Goal: Transaction & Acquisition: Purchase product/service

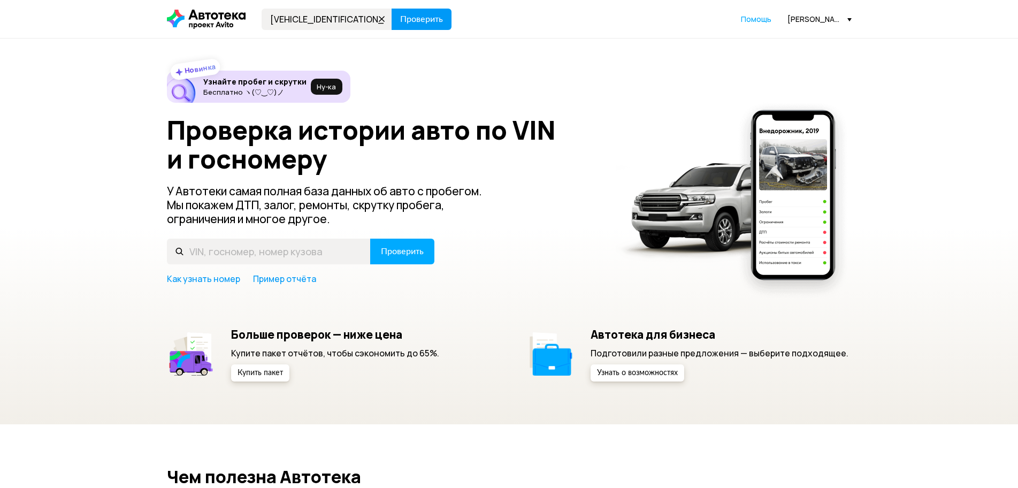
type input "[VEHICLE_IDENTIFICATION_NUMBER]"
click at [398, 17] on button "Проверить" at bounding box center [422, 19] width 60 height 21
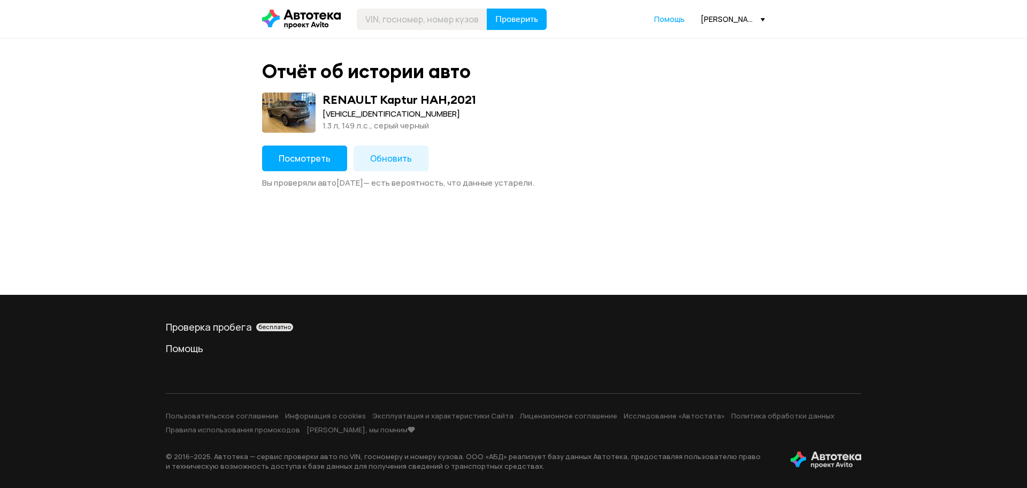
click at [320, 166] on button "Посмотреть" at bounding box center [304, 158] width 85 height 26
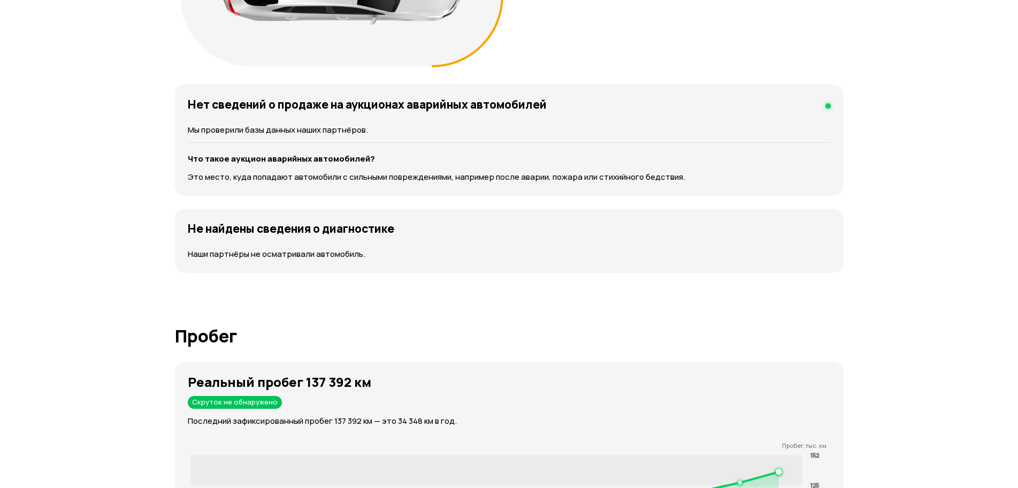
scroll to position [1337, 0]
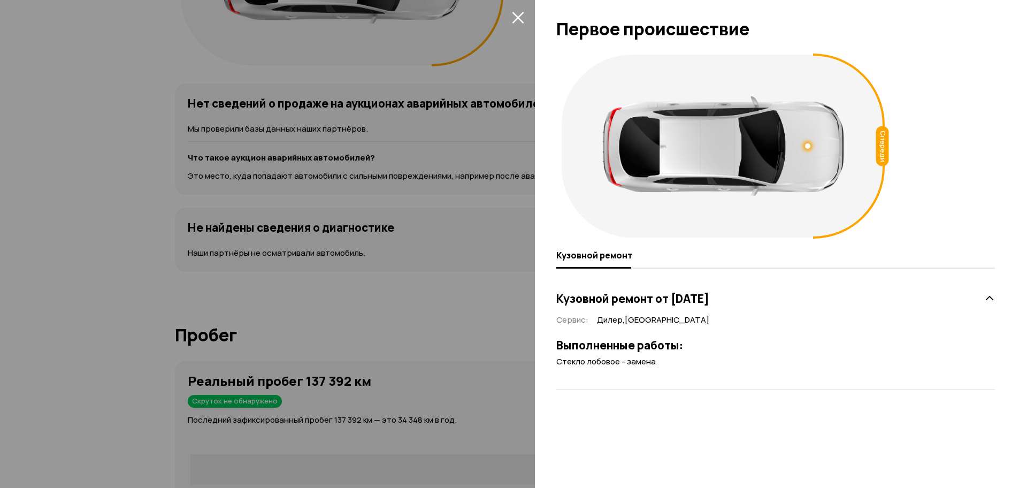
click at [337, 248] on div at bounding box center [513, 244] width 1027 height 488
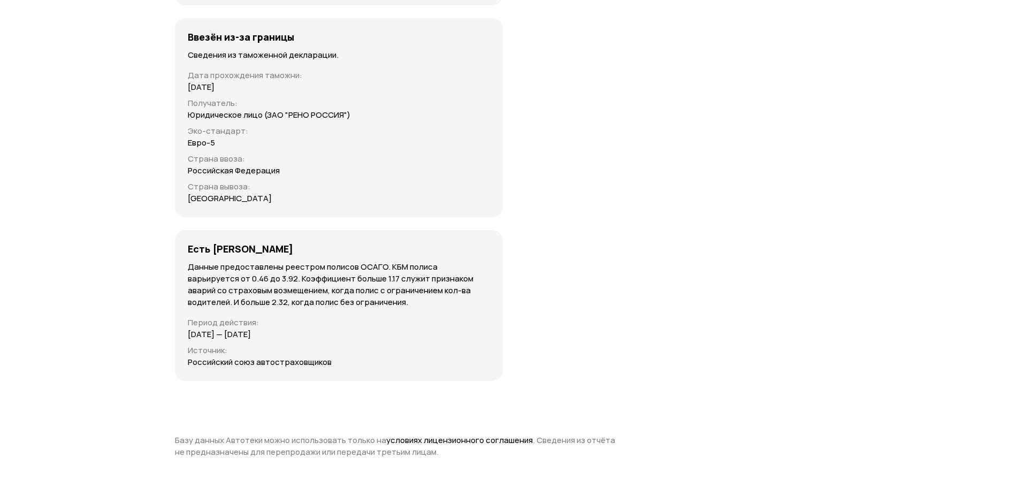
scroll to position [0, 0]
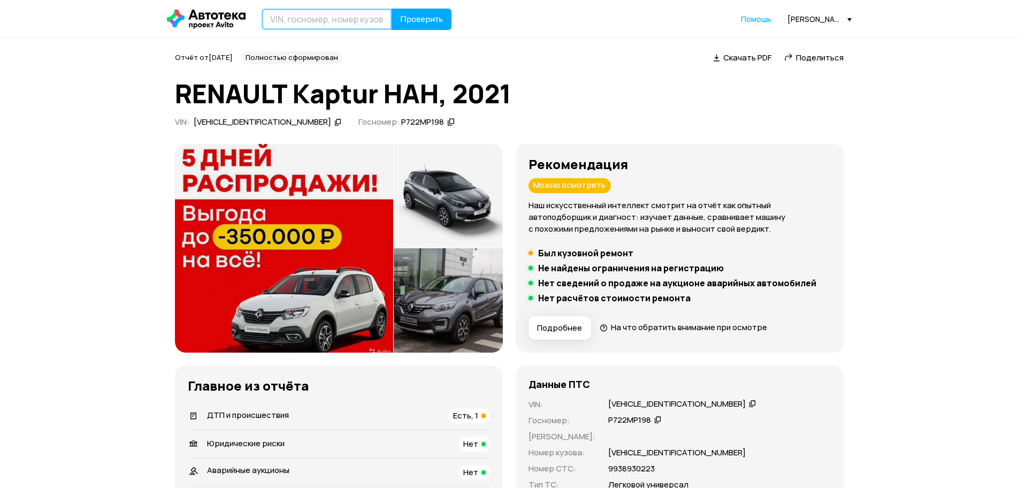
click at [332, 20] on input "text" at bounding box center [327, 19] width 131 height 21
paste input "[VEHICLE_IDENTIFICATION_NUMBER]"
type input "[VEHICLE_IDENTIFICATION_NUMBER]"
click at [408, 24] on span "Проверить" at bounding box center [421, 19] width 43 height 9
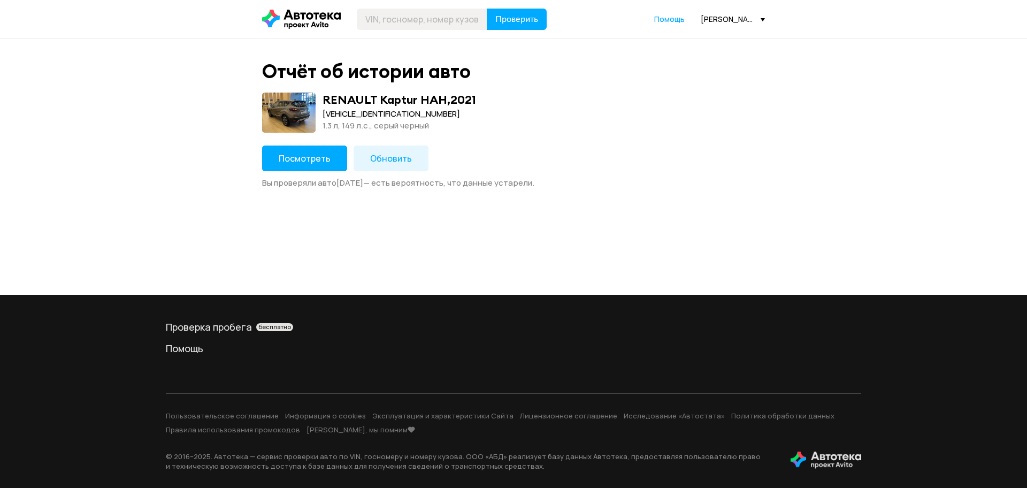
click at [401, 160] on span "Обновить" at bounding box center [391, 158] width 42 height 12
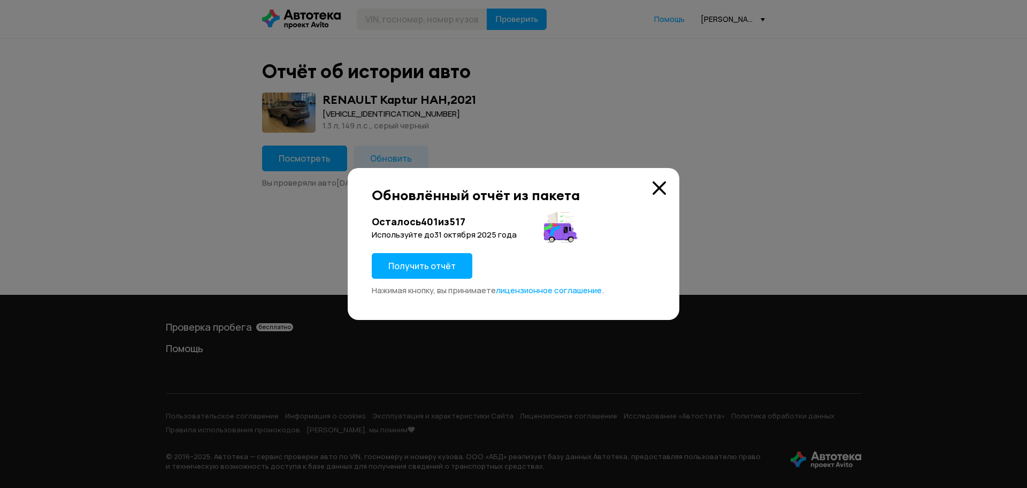
click at [446, 271] on span "Получить отчёт" at bounding box center [421, 266] width 67 height 12
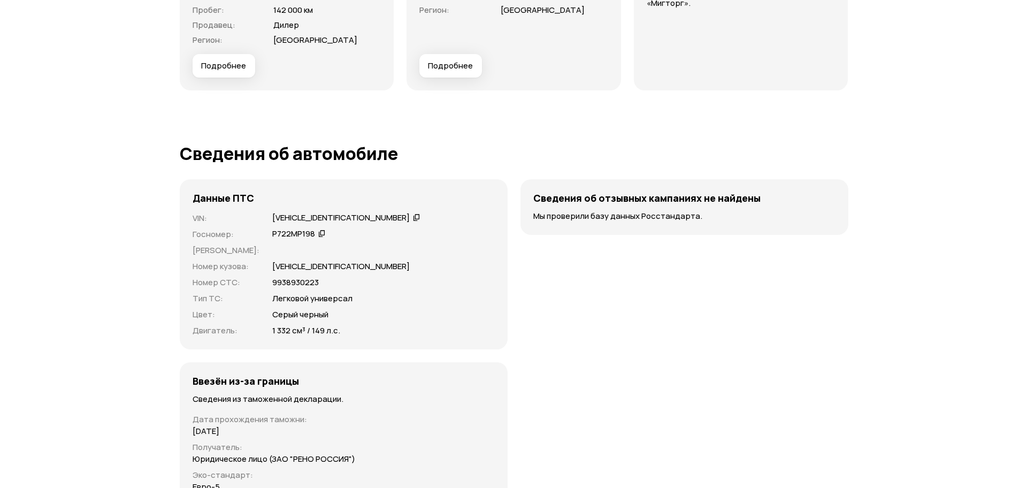
scroll to position [3316, 0]
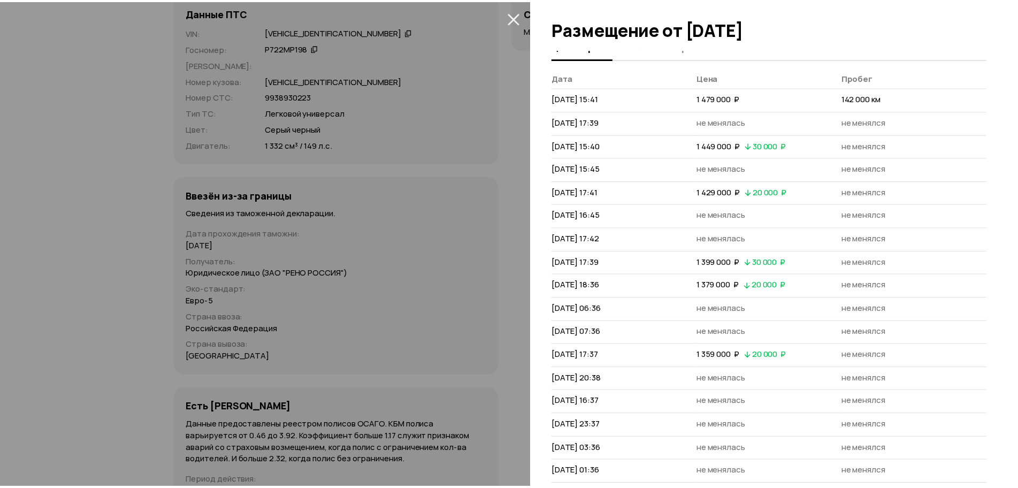
scroll to position [0, 0]
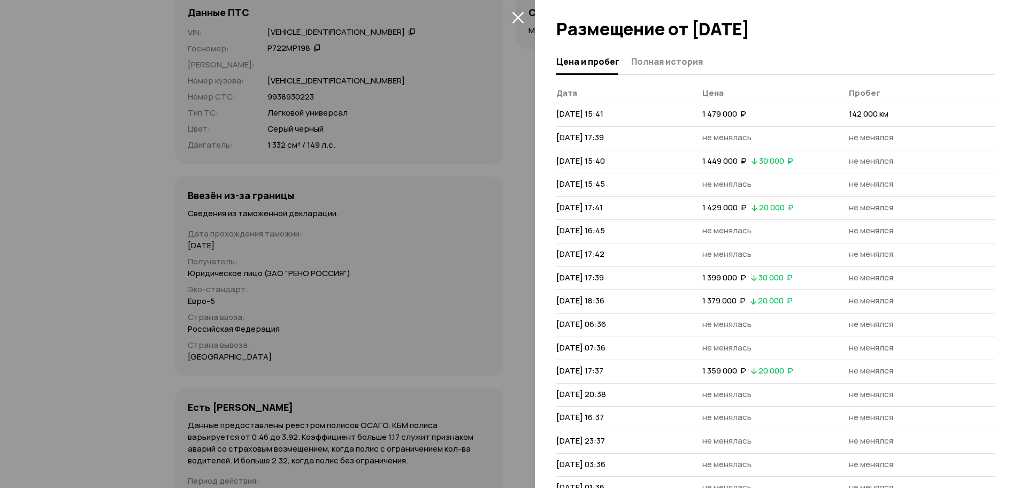
click at [481, 290] on div at bounding box center [513, 244] width 1027 height 488
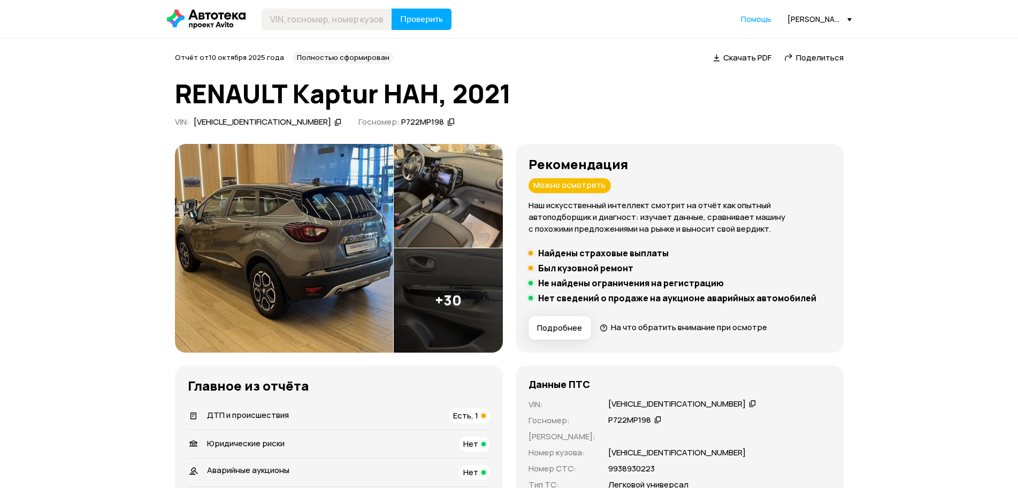
click at [214, 187] on img at bounding box center [284, 248] width 218 height 209
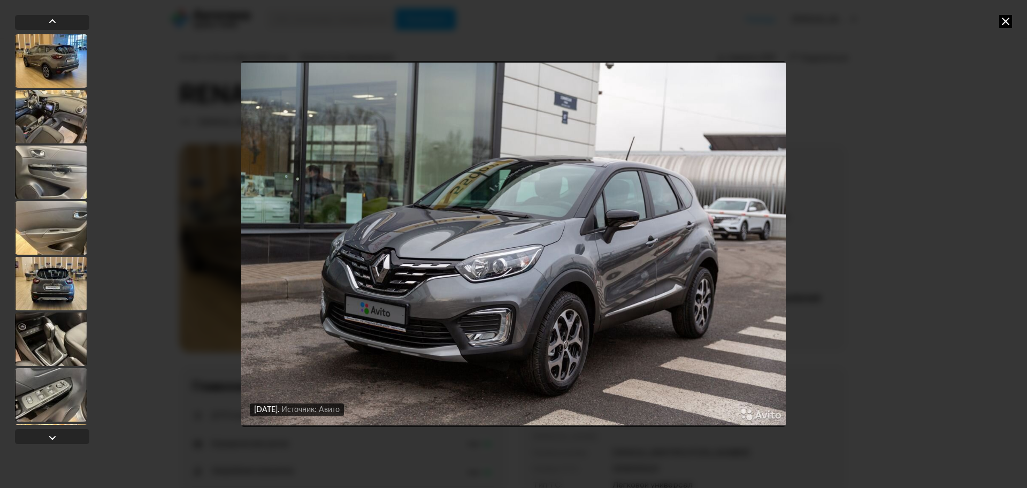
click at [1003, 23] on icon at bounding box center [1005, 21] width 13 height 13
